Goal: Task Accomplishment & Management: Manage account settings

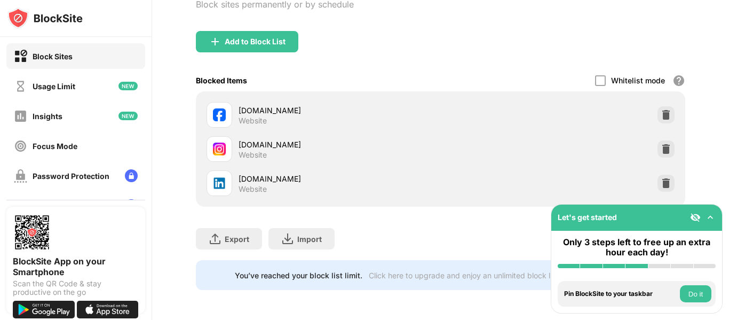
scroll to position [147, 0]
click at [708, 215] on img at bounding box center [710, 217] width 11 height 11
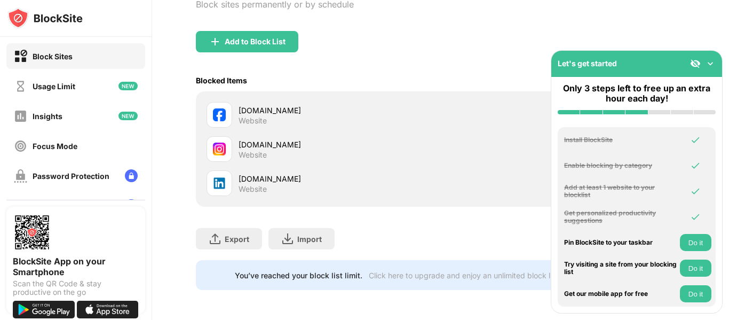
click at [712, 62] on img at bounding box center [710, 63] width 11 height 11
